Goal: Check status: Check status

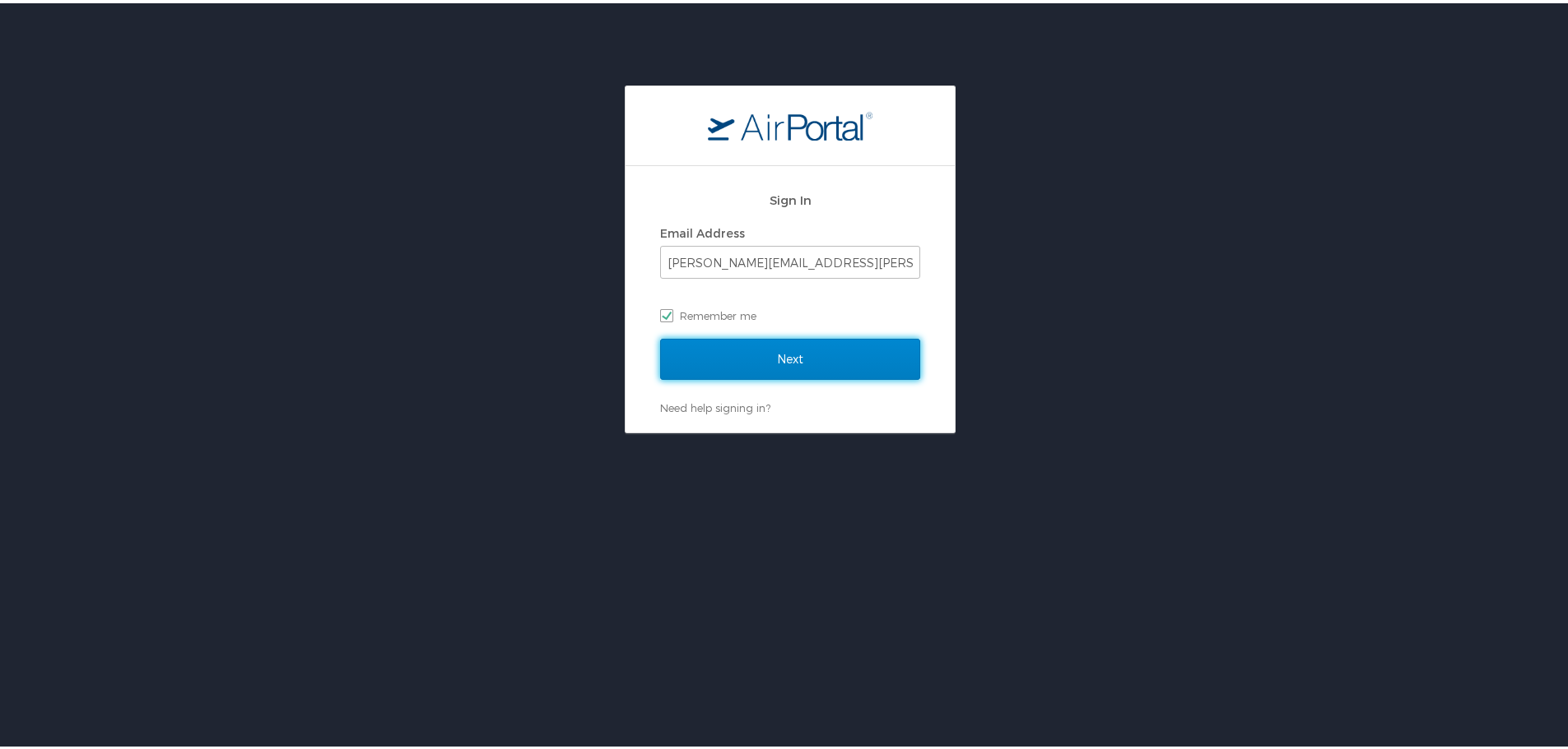
click at [773, 352] on input "Next" at bounding box center [789, 356] width 260 height 41
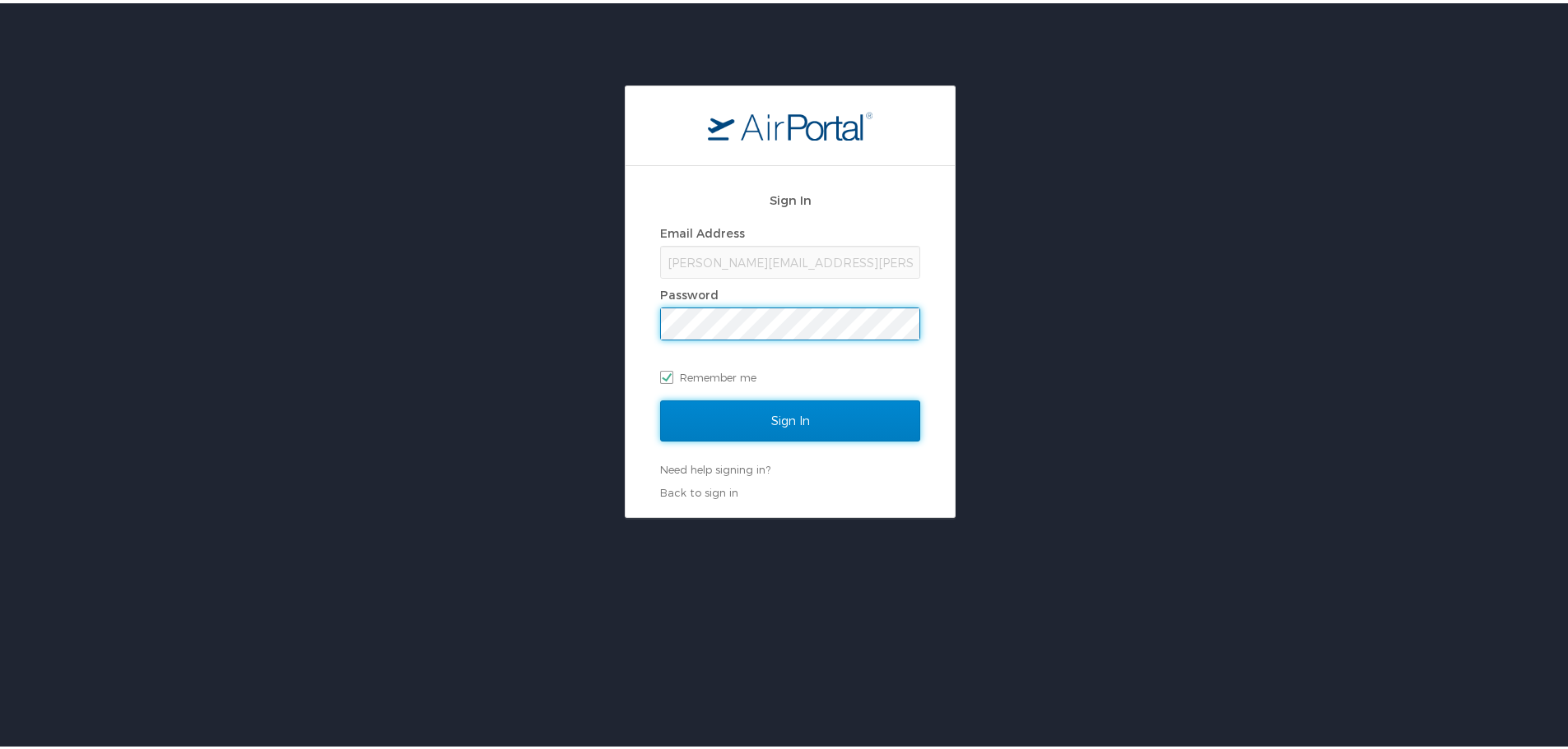
click at [759, 410] on input "Sign In" at bounding box center [789, 418] width 260 height 41
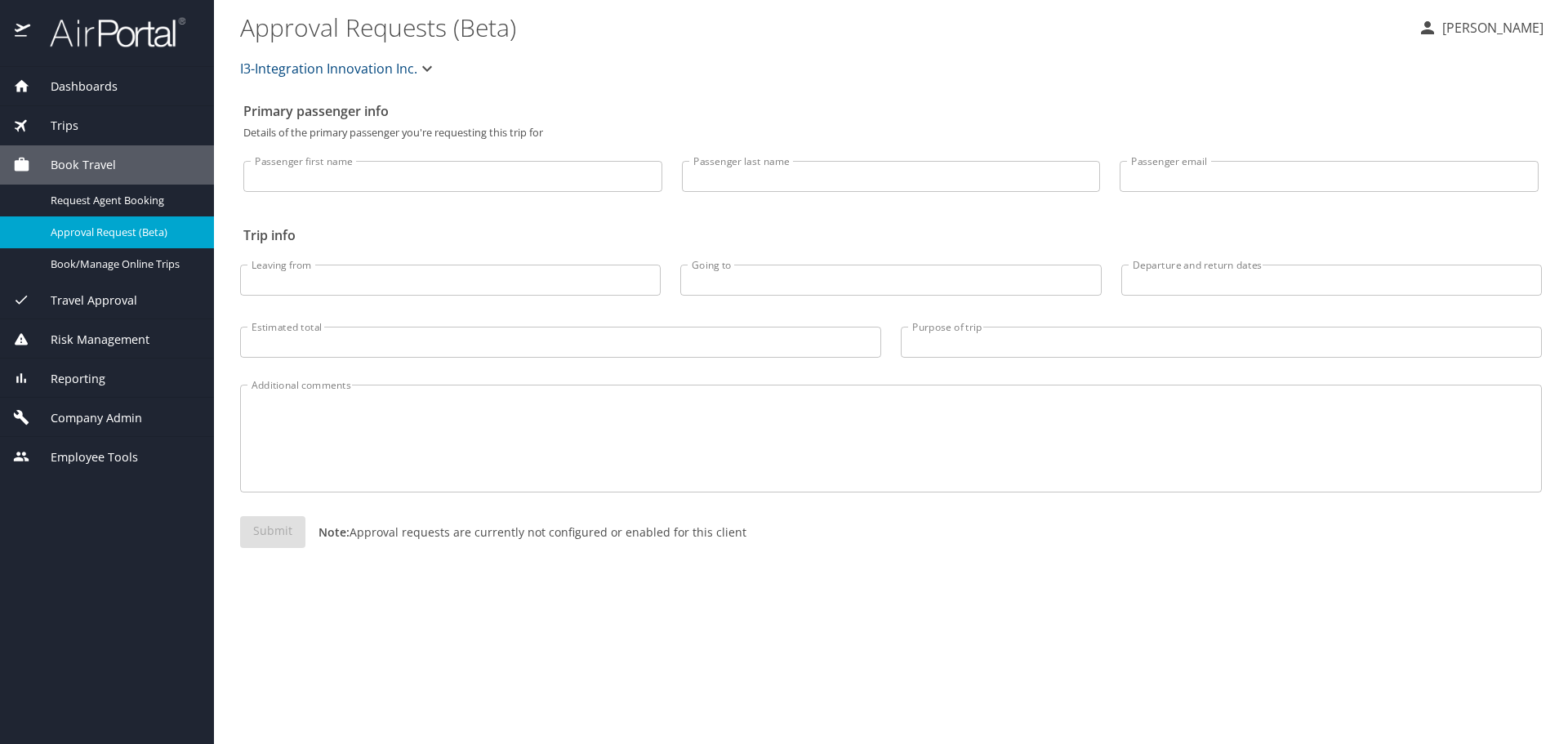
click at [76, 128] on span "Trips" at bounding box center [54, 125] width 48 height 18
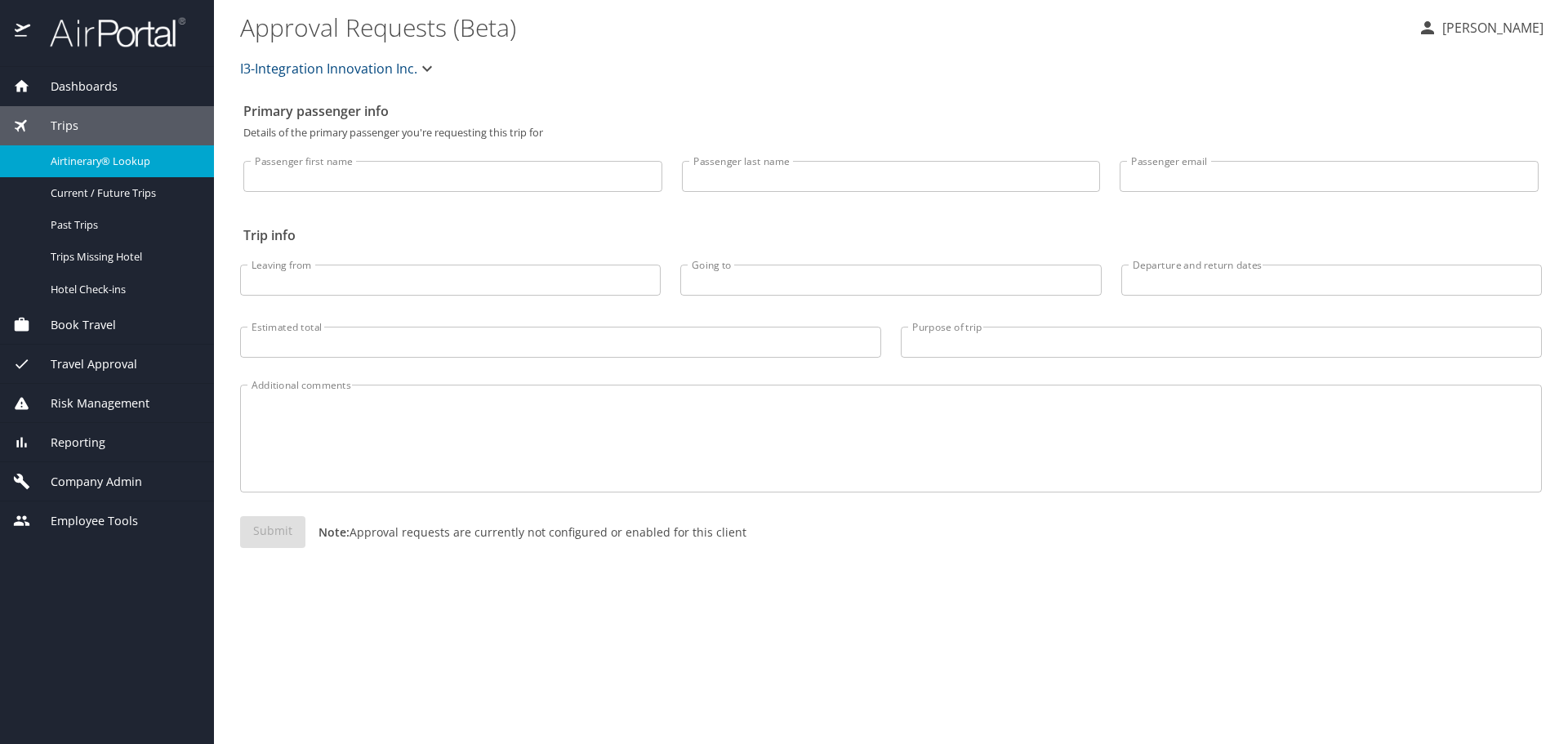
click at [91, 165] on span "Airtinerary® Lookup" at bounding box center [122, 161] width 144 height 15
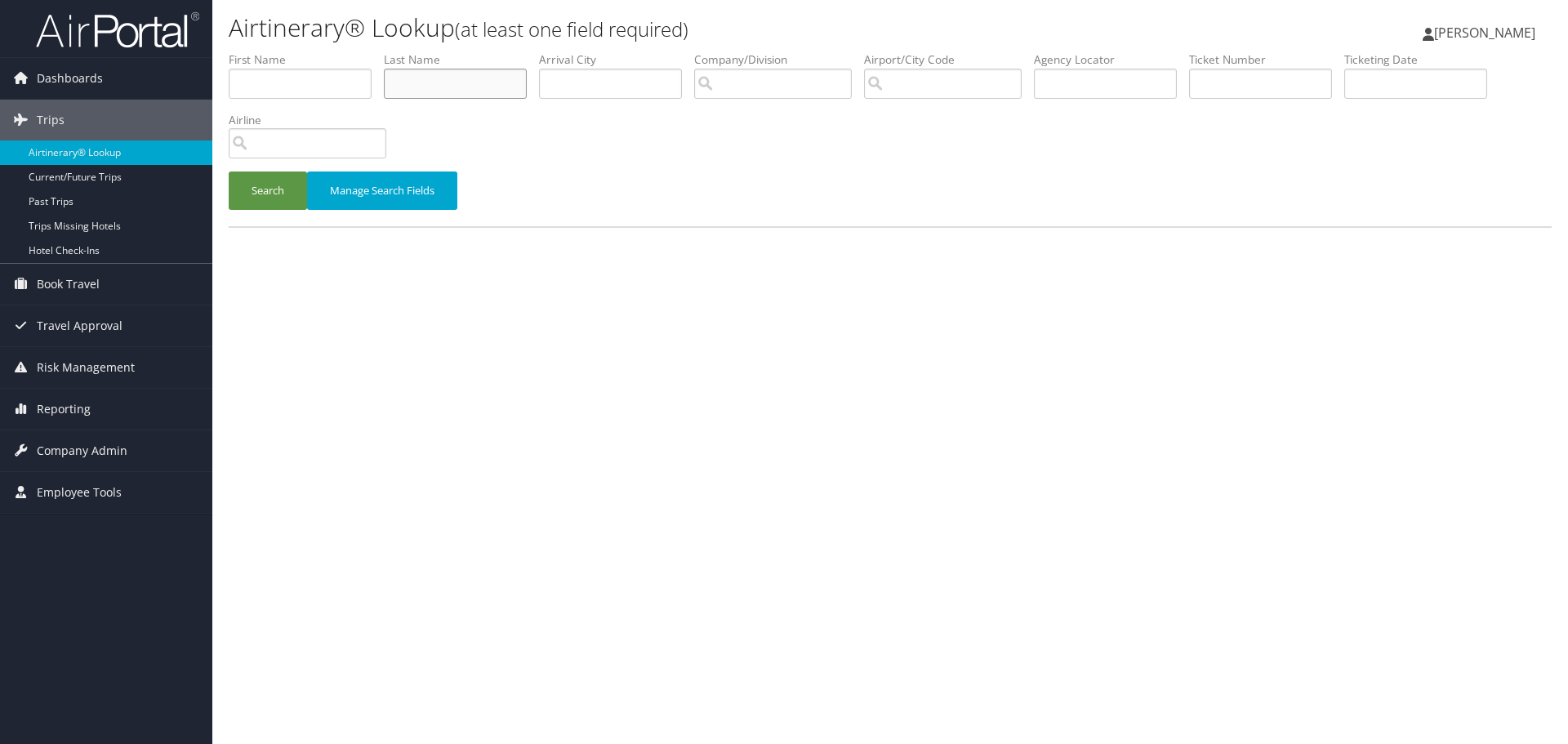
click at [423, 83] on input "text" at bounding box center [455, 84] width 143 height 30
type input "farinosi"
click at [261, 187] on button "Search" at bounding box center [267, 191] width 78 height 39
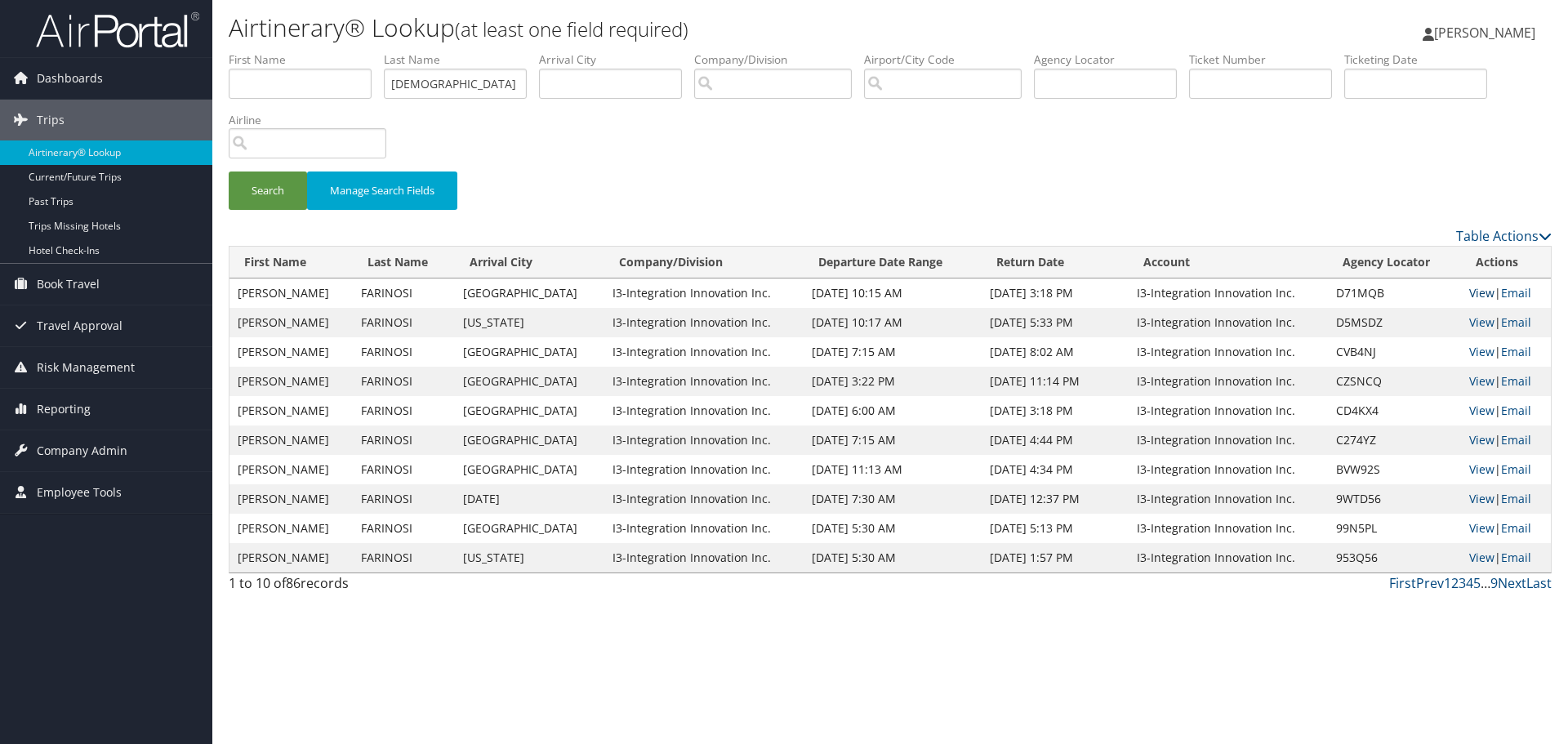
click at [1479, 296] on link "View" at bounding box center [1482, 293] width 25 height 15
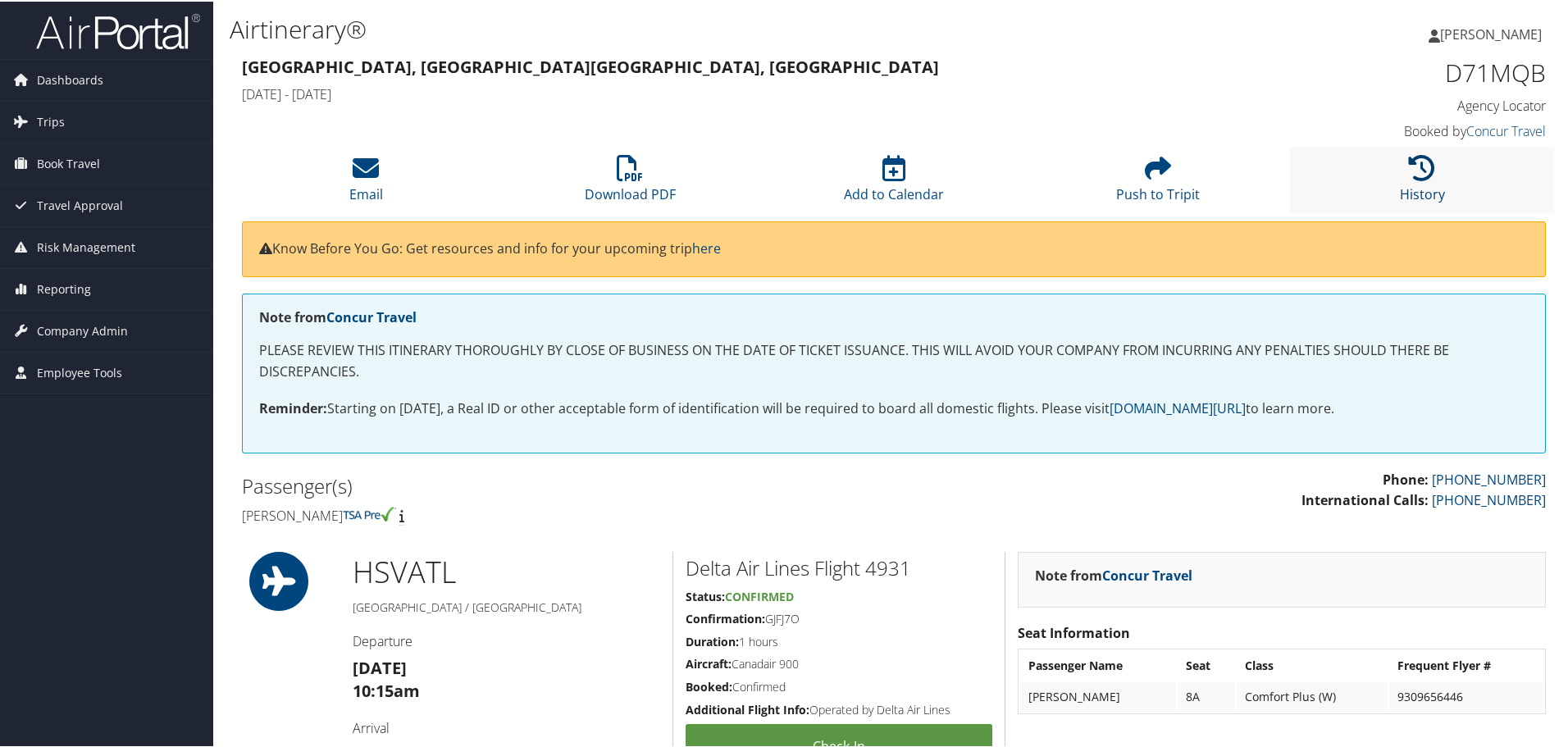
click at [1414, 177] on icon at bounding box center [1421, 166] width 26 height 26
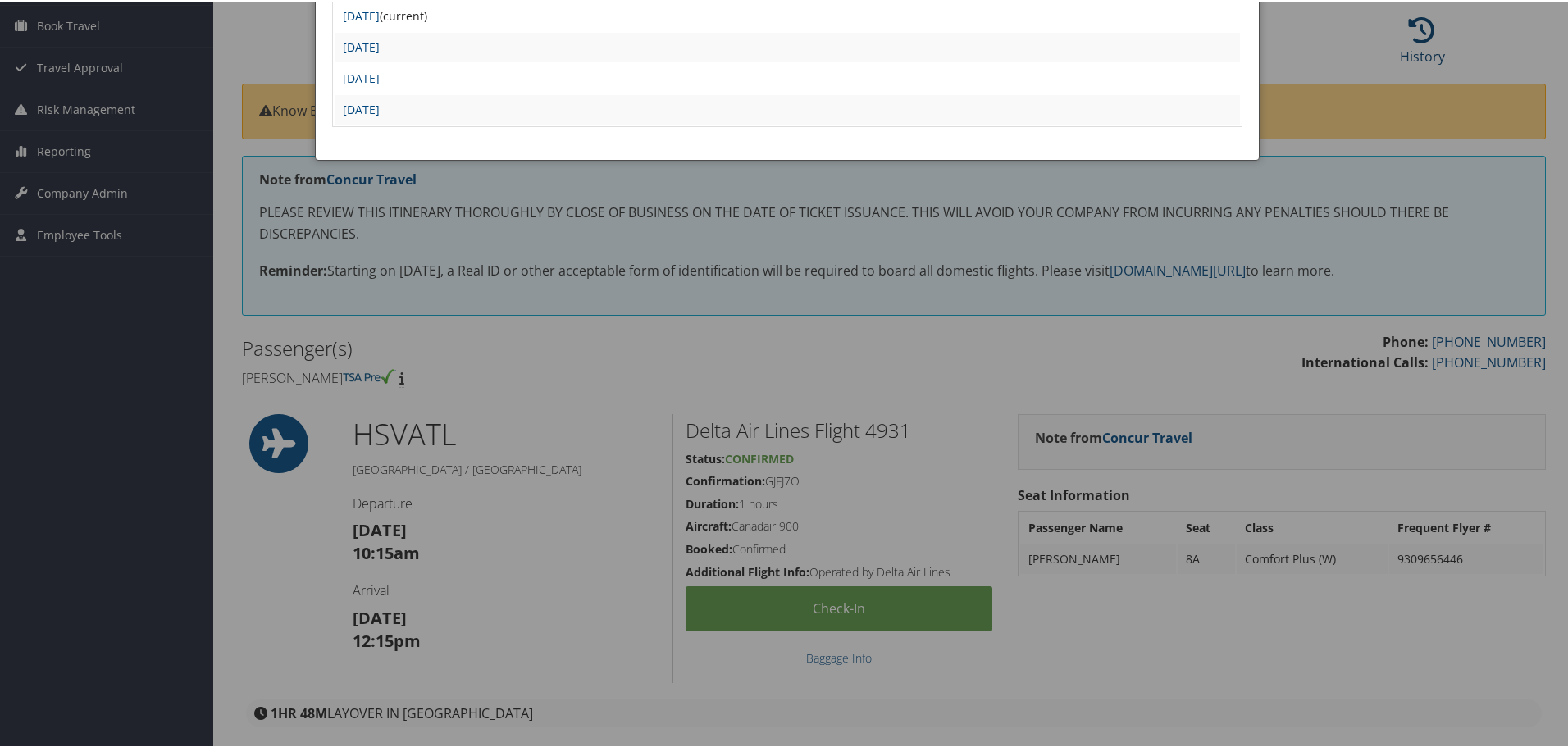
scroll to position [164, 0]
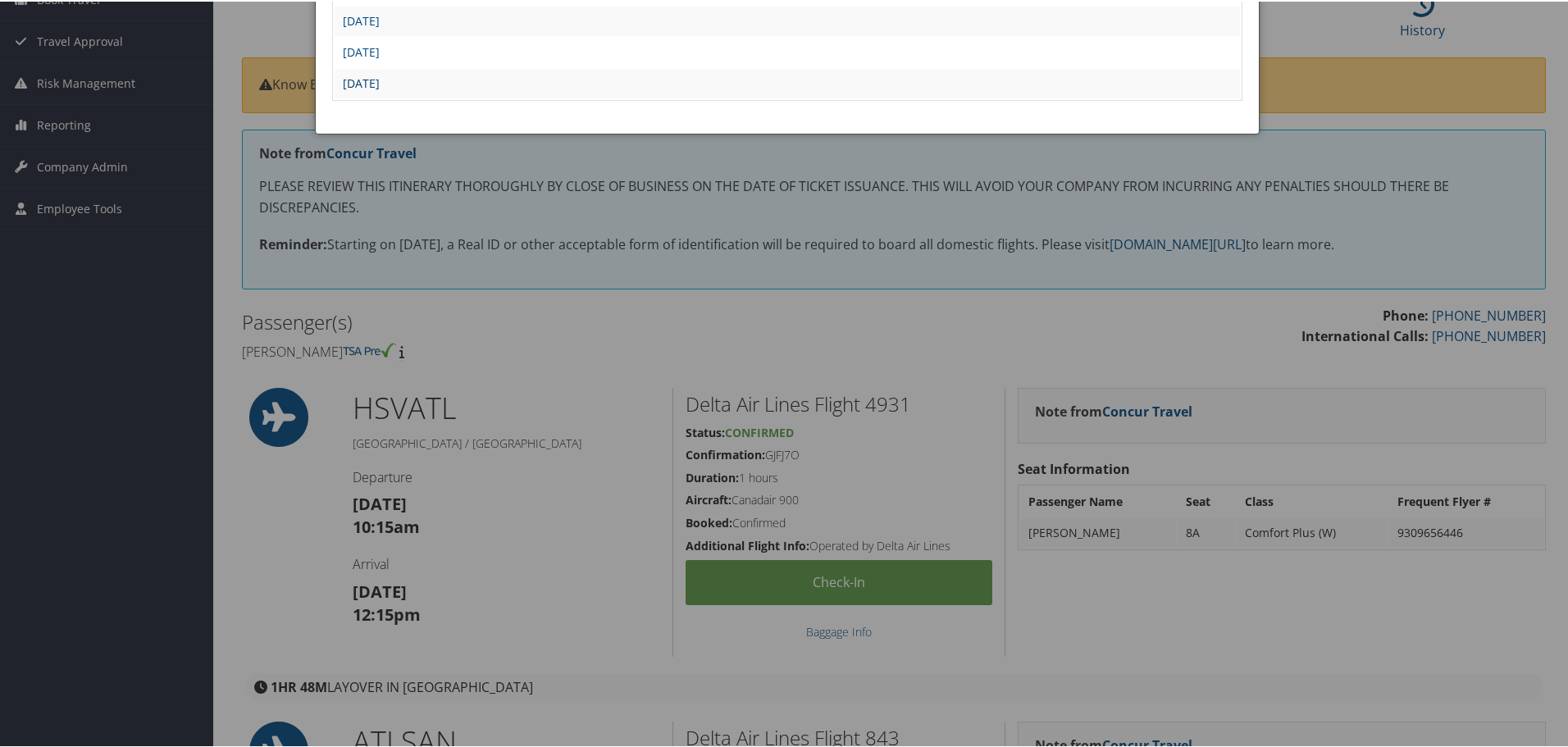
click at [380, 84] on link "[DATE]" at bounding box center [361, 82] width 37 height 15
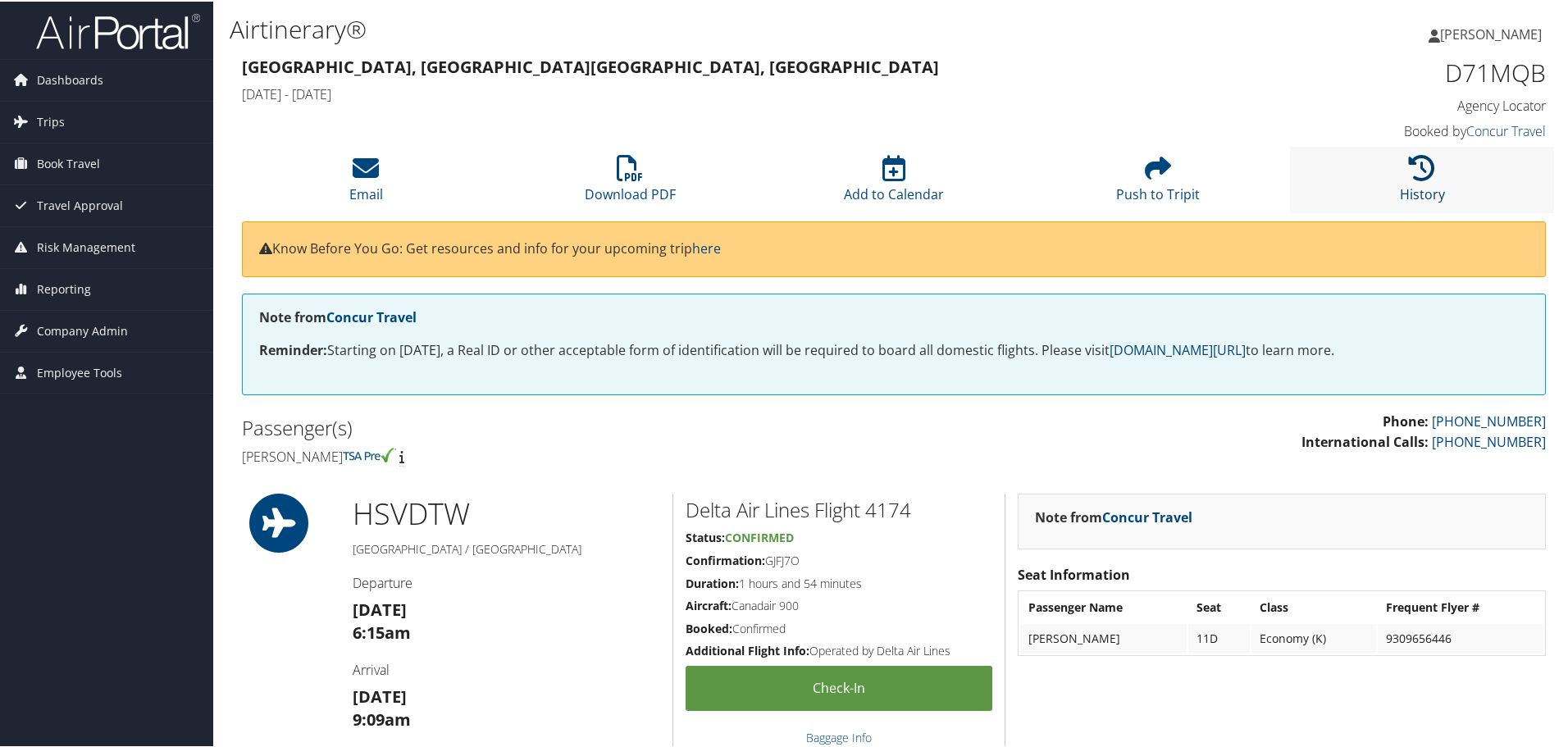
click at [1420, 186] on link "History" at bounding box center [1422, 182] width 45 height 40
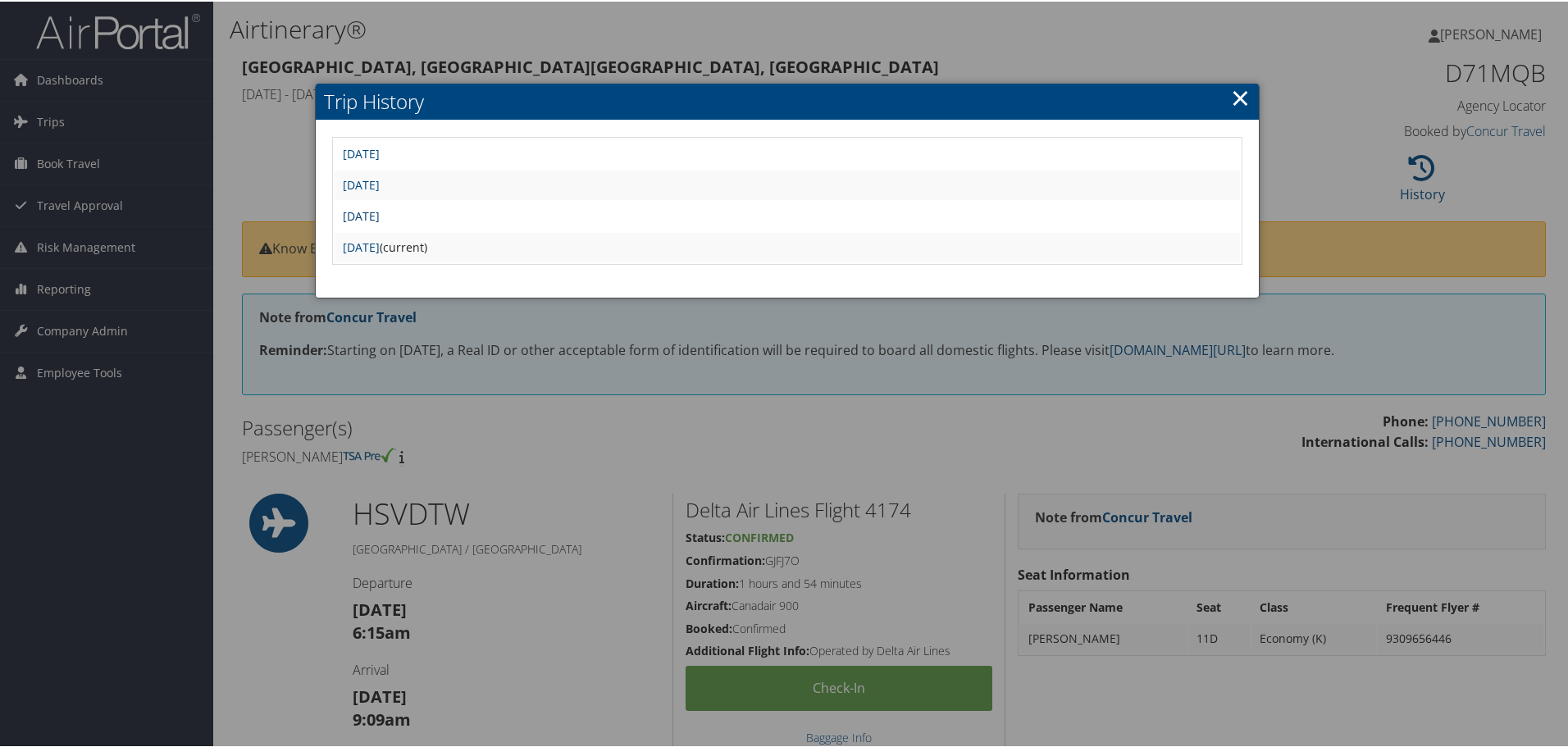
click at [380, 212] on link "Tue Aug 26 13:24:33 MDT 2025" at bounding box center [361, 214] width 37 height 15
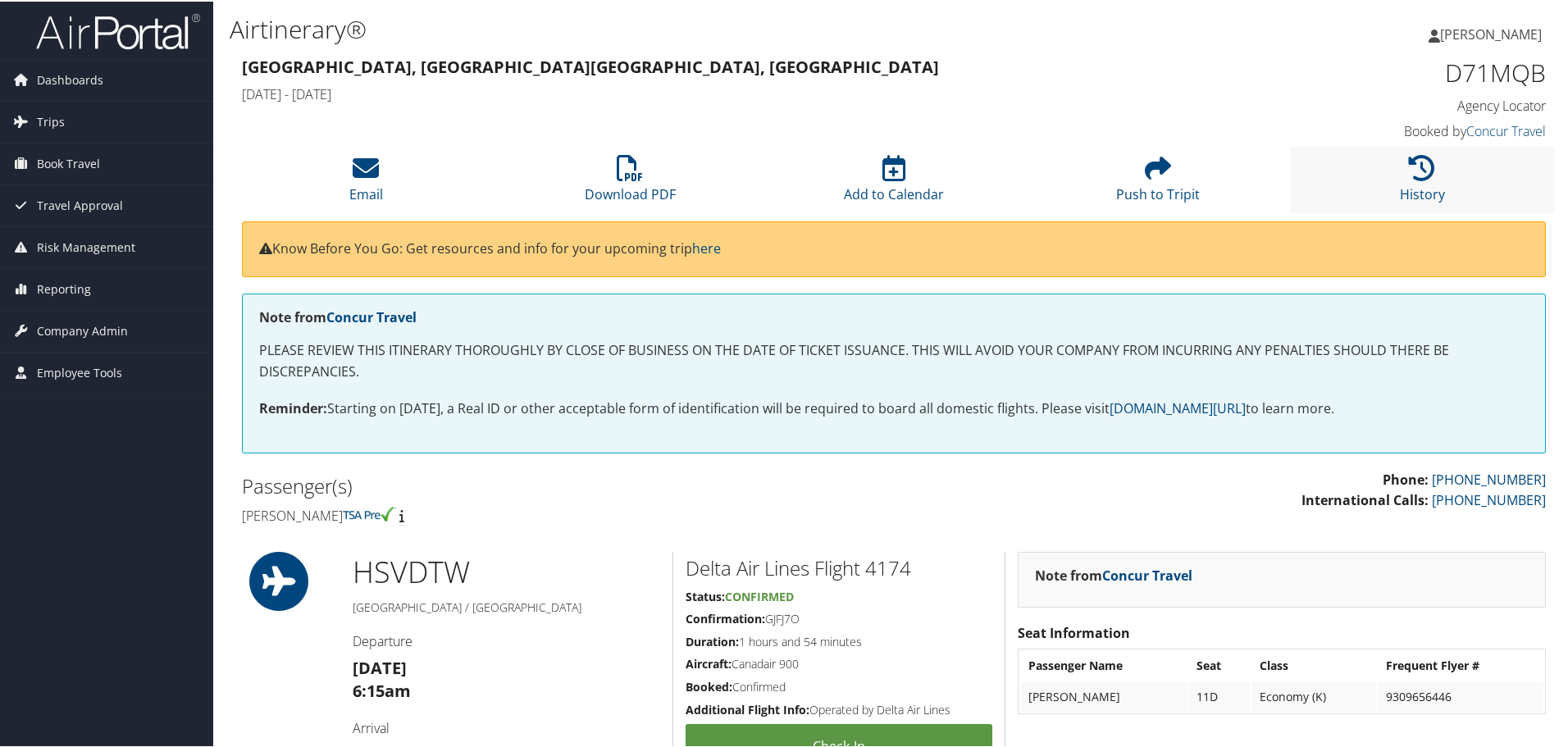
click at [1416, 182] on li "History" at bounding box center [1421, 178] width 264 height 67
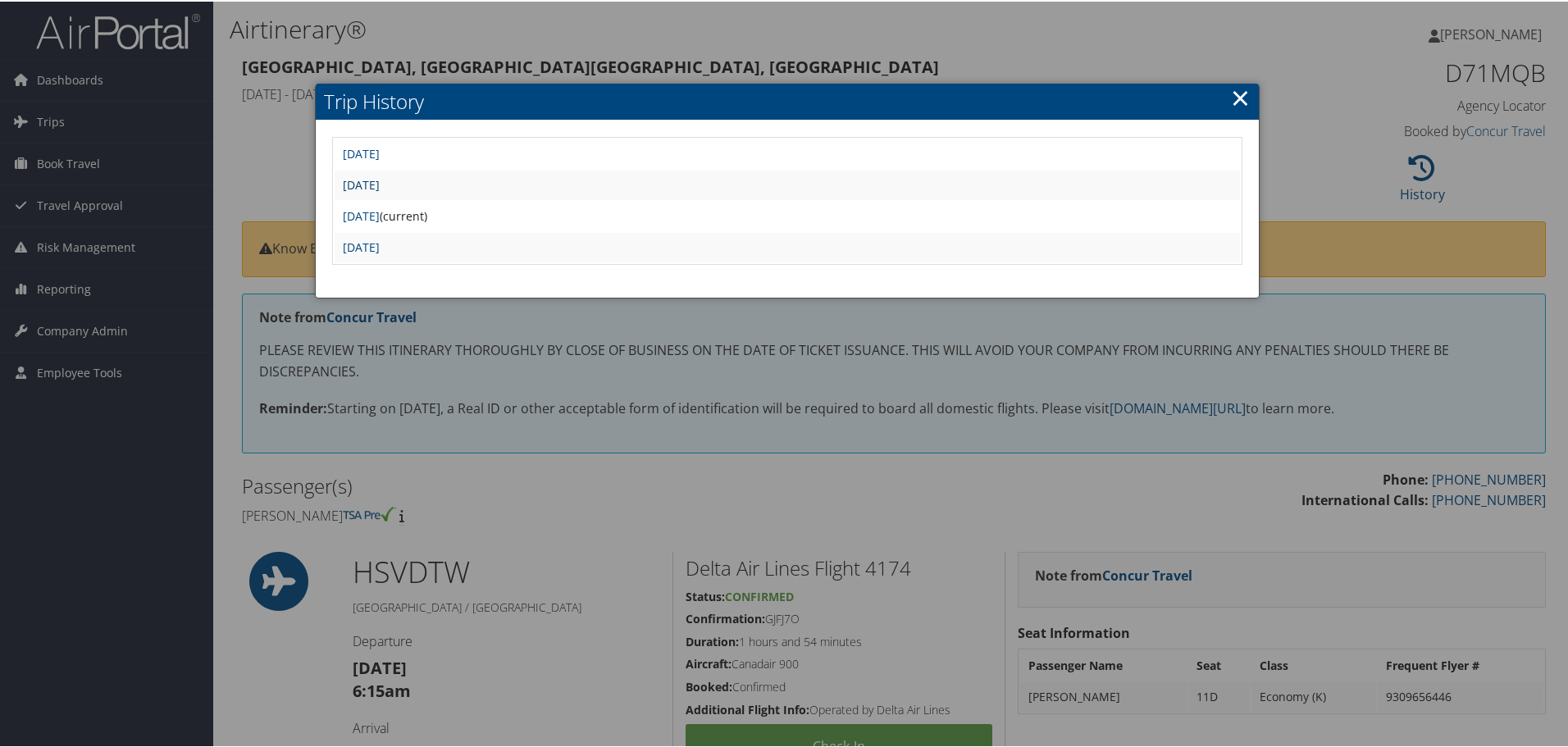
click at [380, 187] on link "[DATE]" at bounding box center [361, 183] width 37 height 15
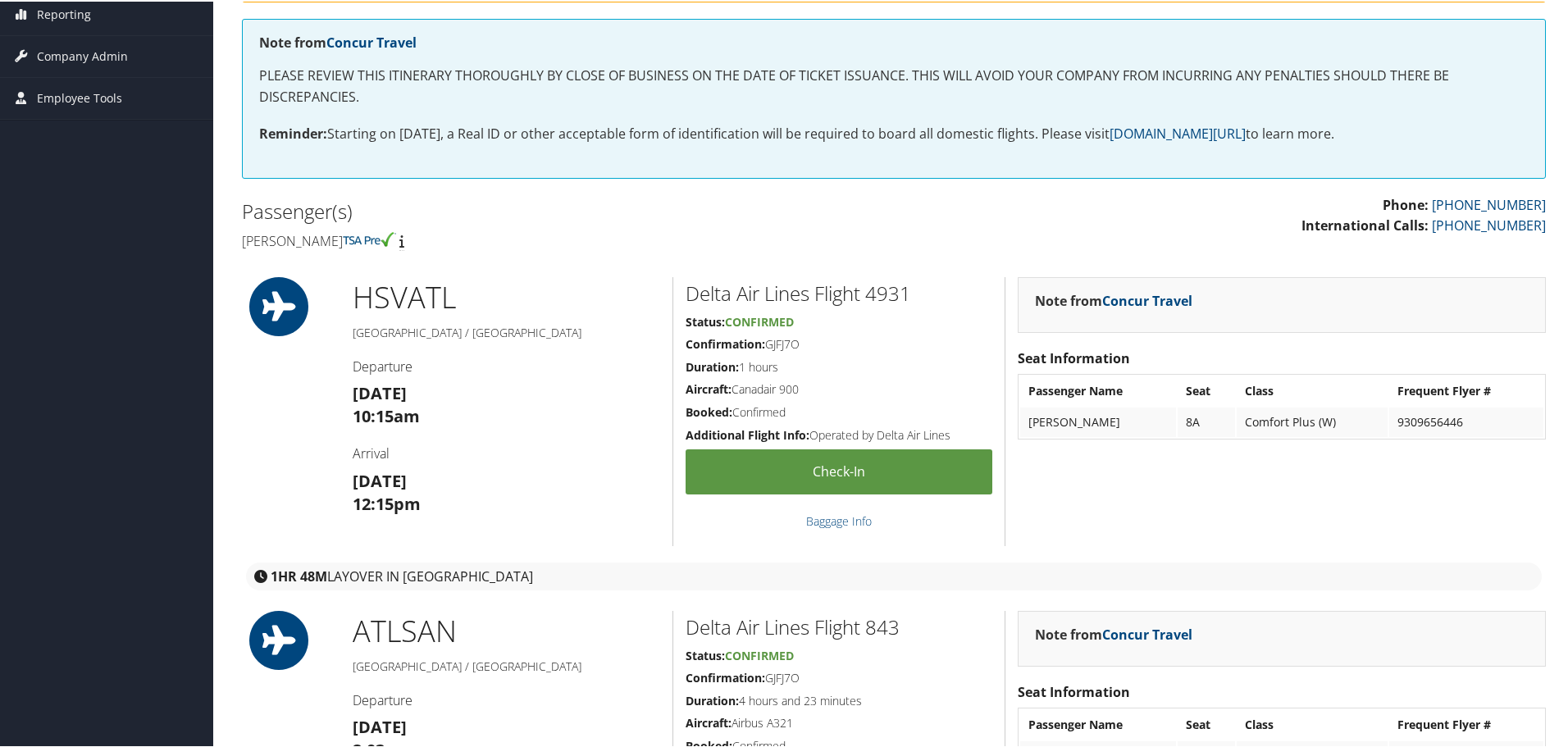
scroll to position [246, 0]
